Goal: Obtain resource: Obtain resource

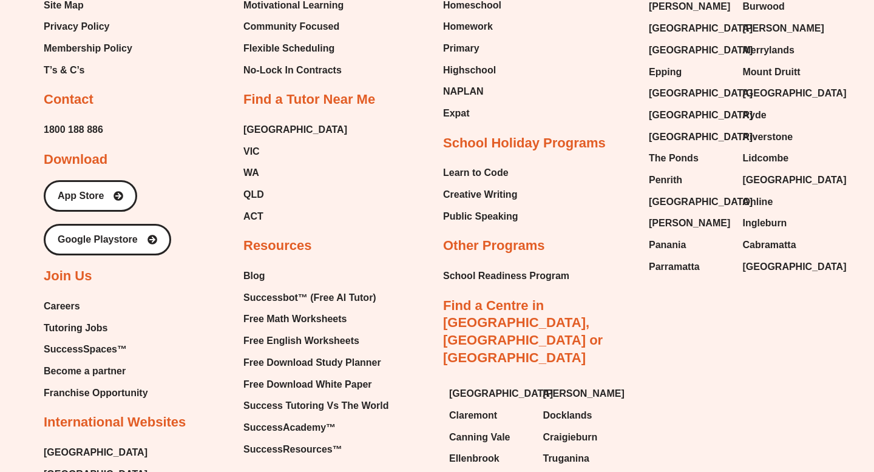
scroll to position [5055, 0]
click at [306, 309] on span "Free Math Worksheets" at bounding box center [294, 318] width 103 height 18
click at [312, 331] on span "Free English Worksheets" at bounding box center [301, 340] width 116 height 18
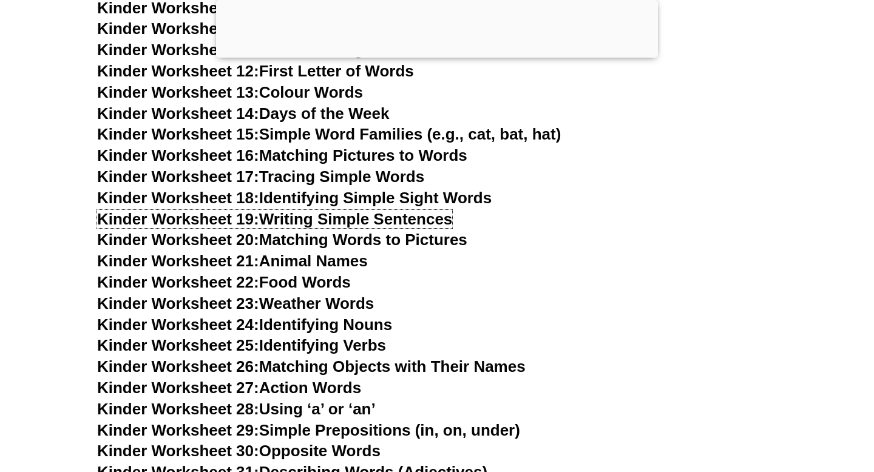
scroll to position [698, 0]
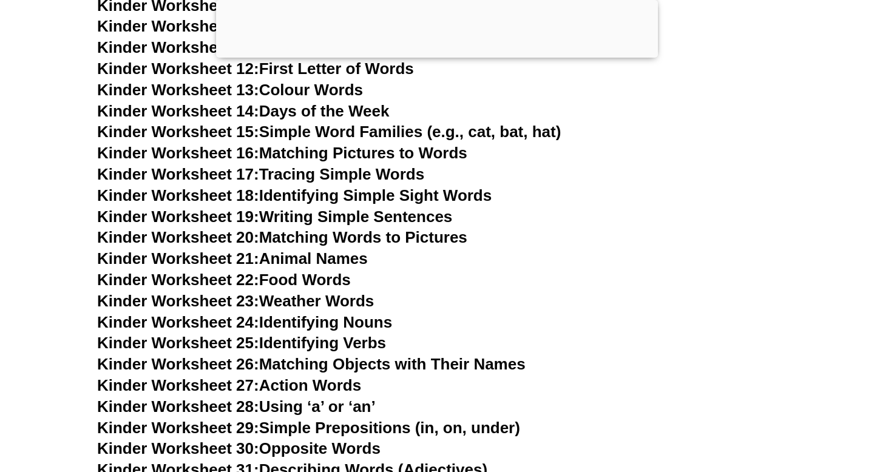
click at [354, 217] on link "Kinder Worksheet 19: Writing Simple Sentences" at bounding box center [274, 216] width 355 height 18
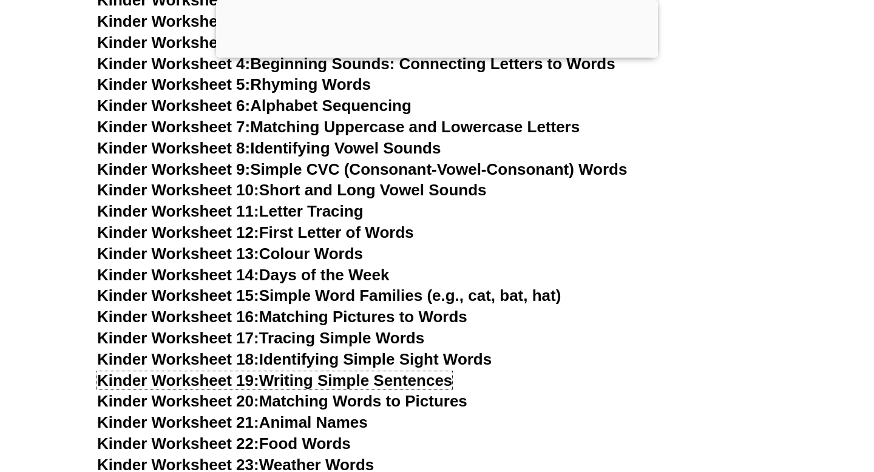
scroll to position [611, 0]
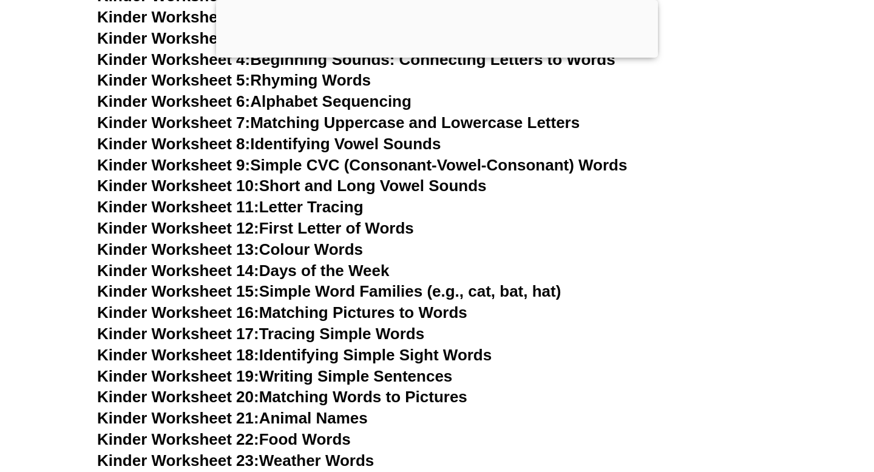
click at [326, 289] on link "Kinder Worksheet 15: Simple Word Families (e.g., cat, bat, hat)" at bounding box center [328, 291] width 463 height 18
